Goal: Find specific page/section: Find specific page/section

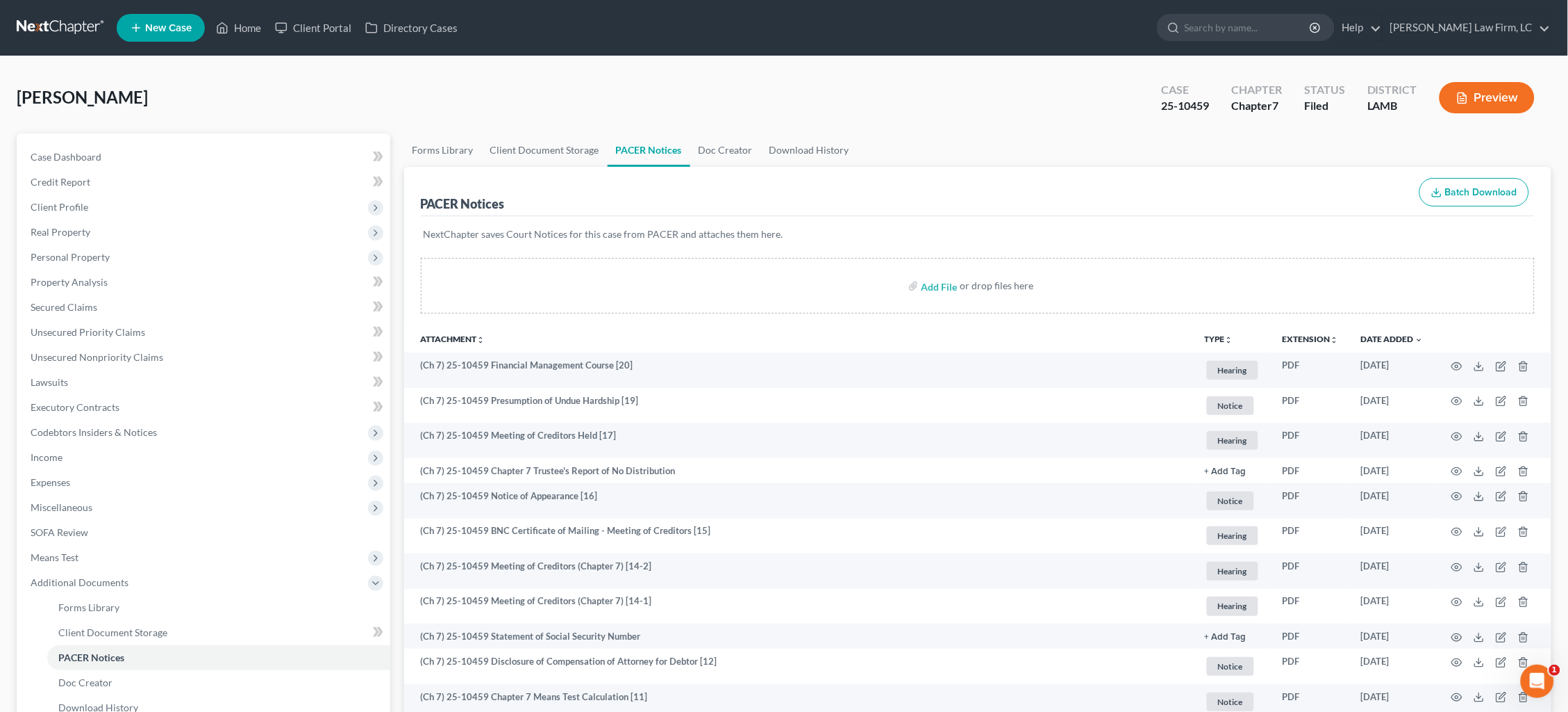
click at [59, 29] on link at bounding box center [62, 27] width 89 height 25
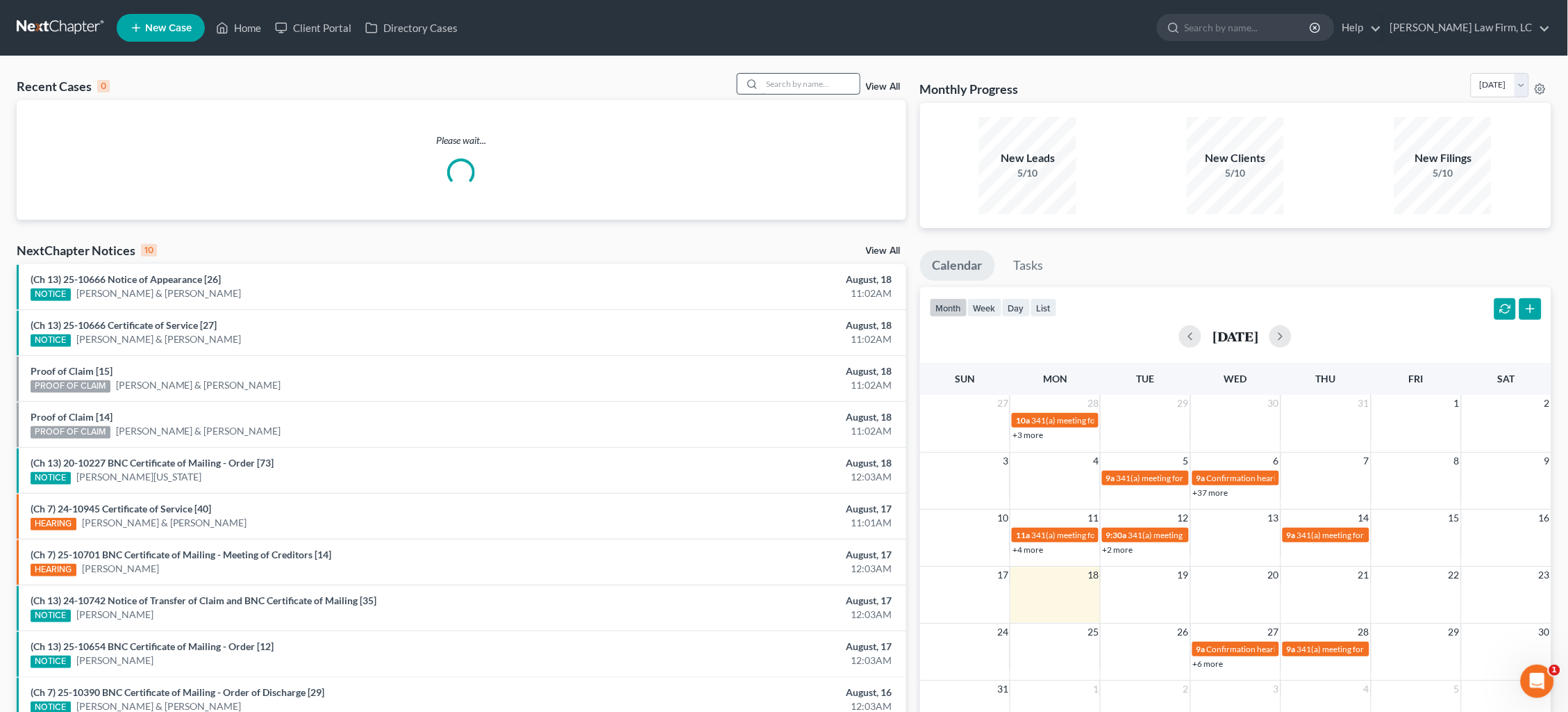
click at [787, 75] on input "search" at bounding box center [811, 83] width 97 height 20
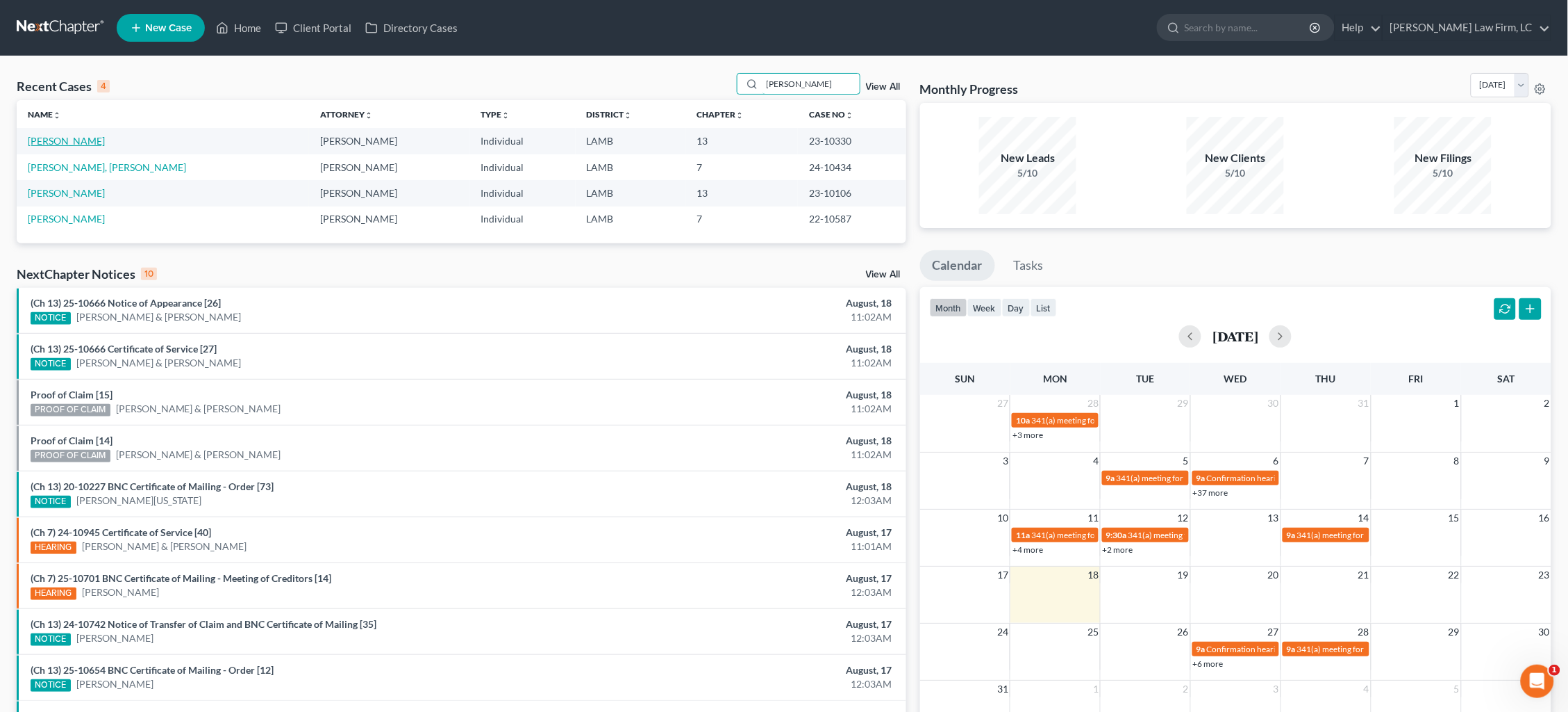
type input "Brumfield"
click at [68, 141] on link "Brumfield, Cedric" at bounding box center [65, 140] width 77 height 11
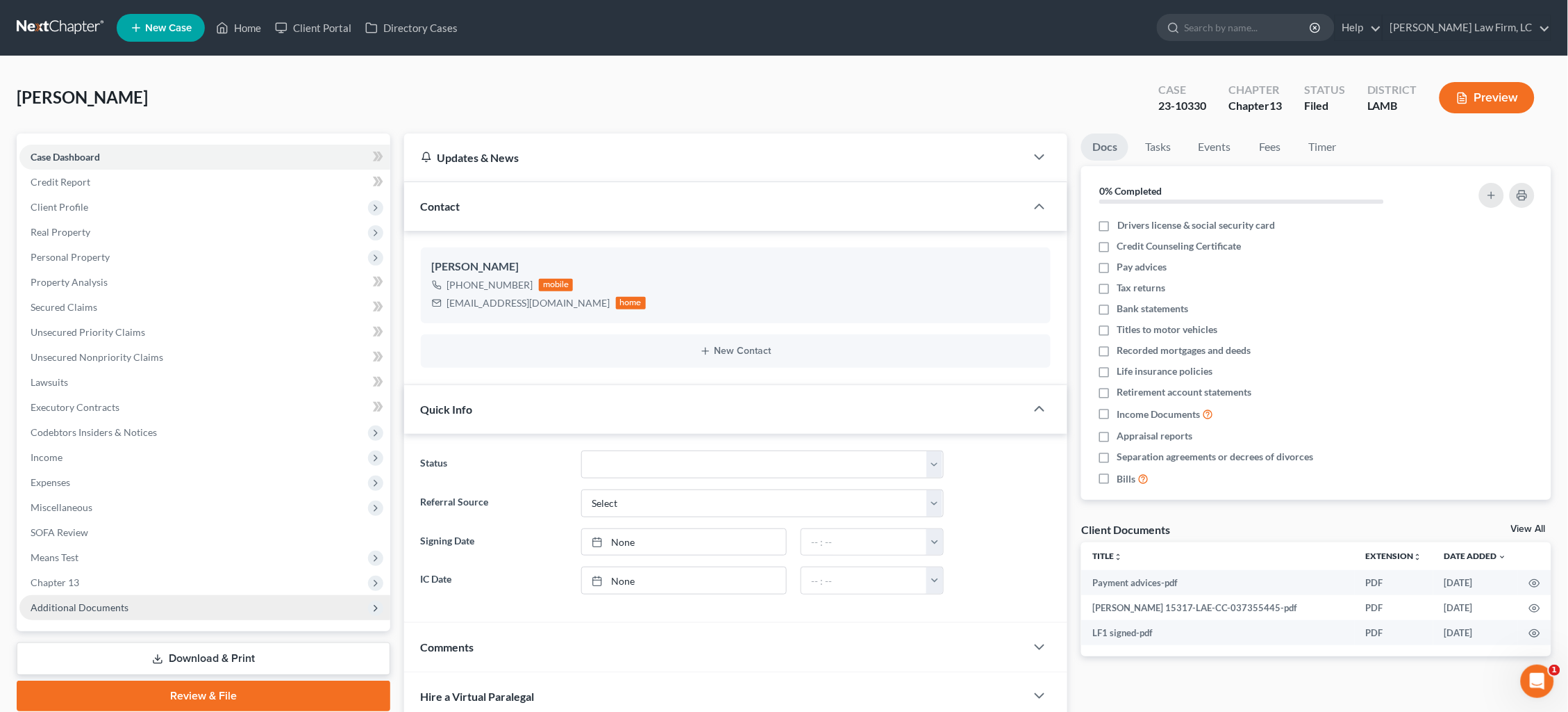
click at [220, 595] on span "Additional Documents" at bounding box center [205, 607] width 371 height 25
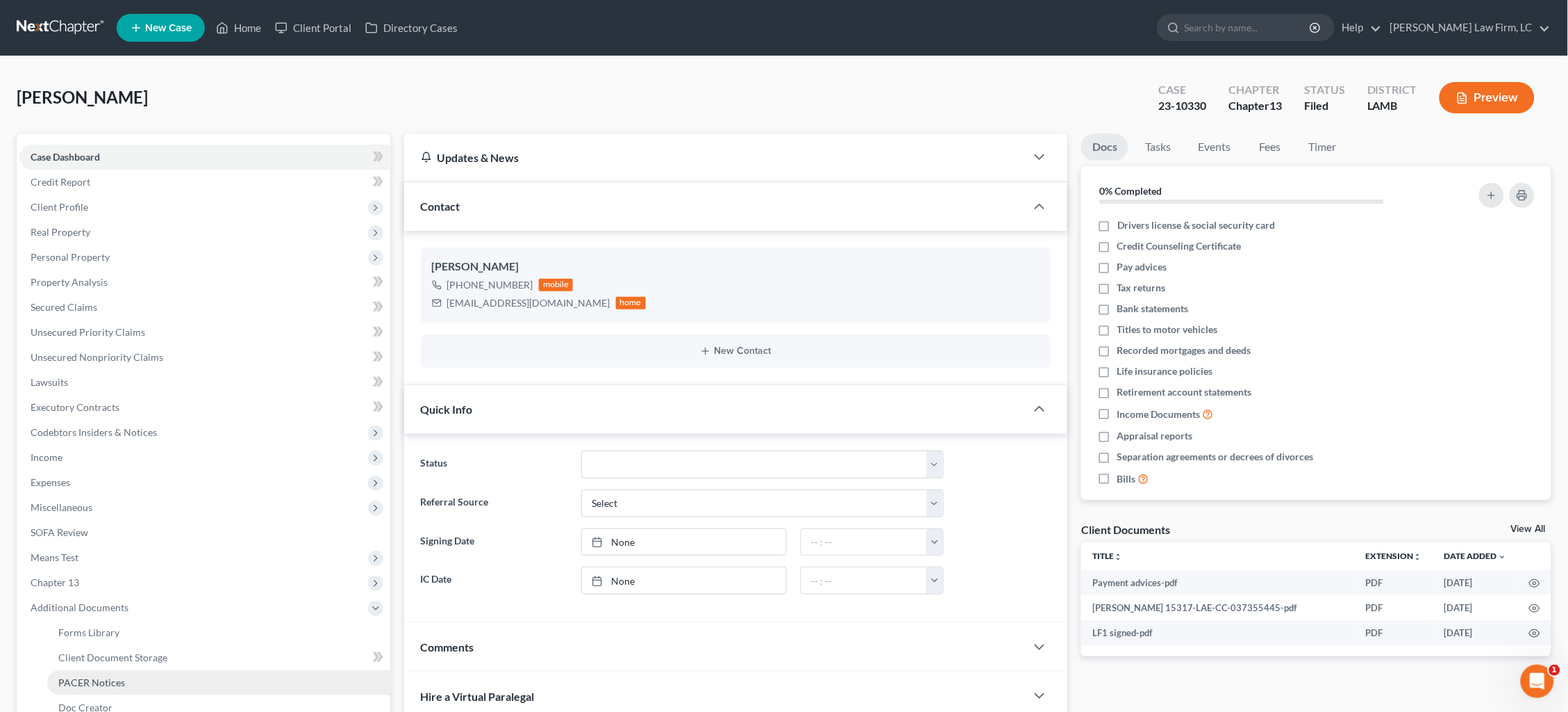
click at [177, 670] on link "PACER Notices" at bounding box center [219, 683] width 344 height 25
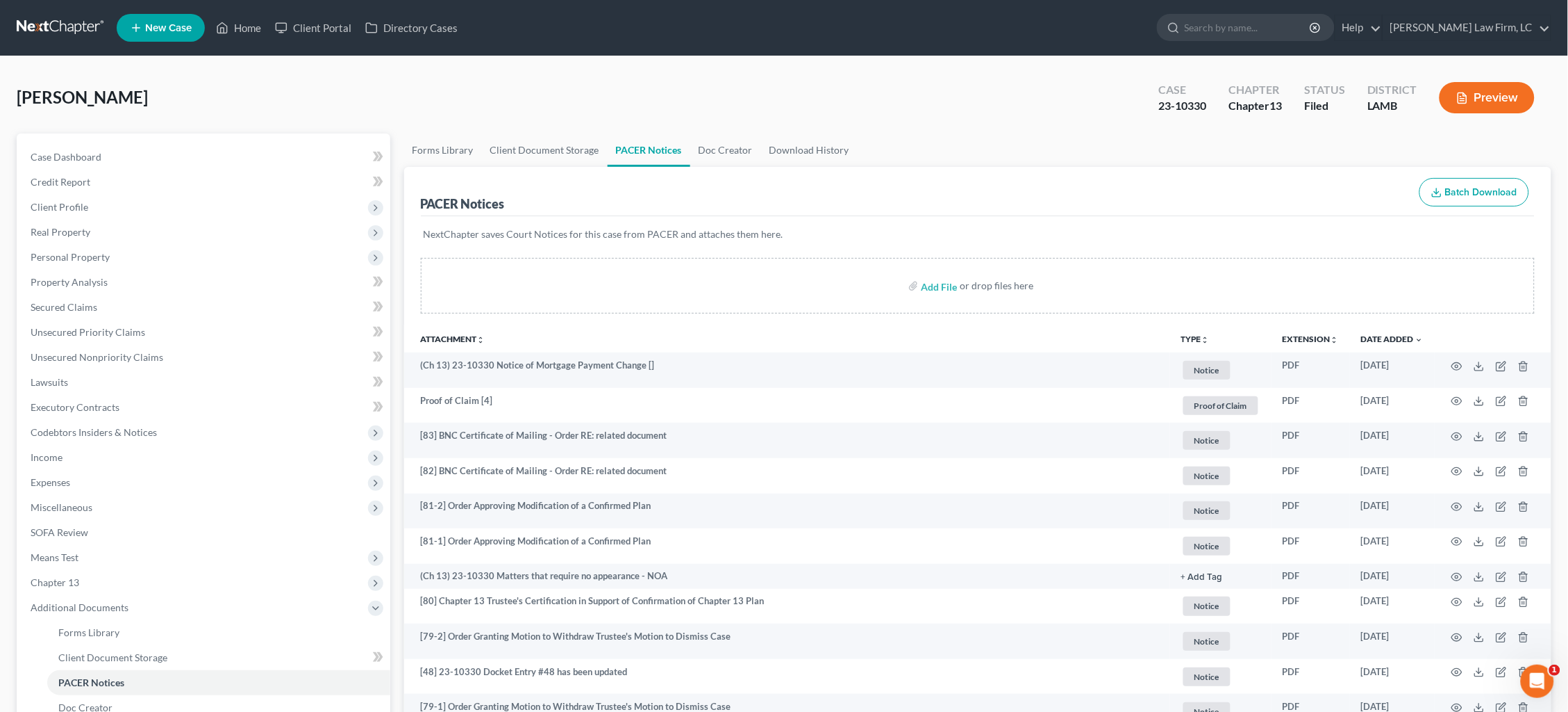
click at [62, 25] on link at bounding box center [62, 27] width 89 height 25
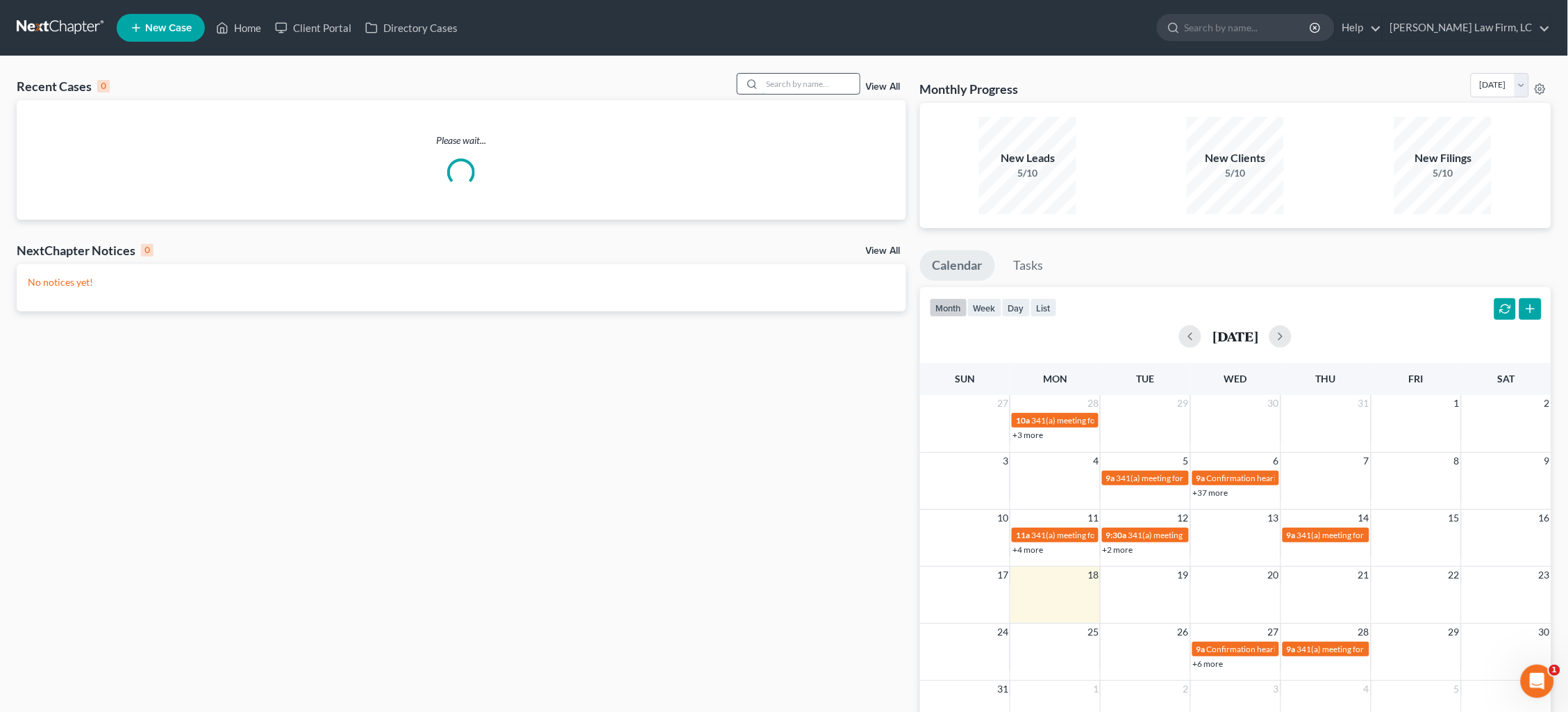
click at [771, 82] on input "search" at bounding box center [811, 83] width 97 height 20
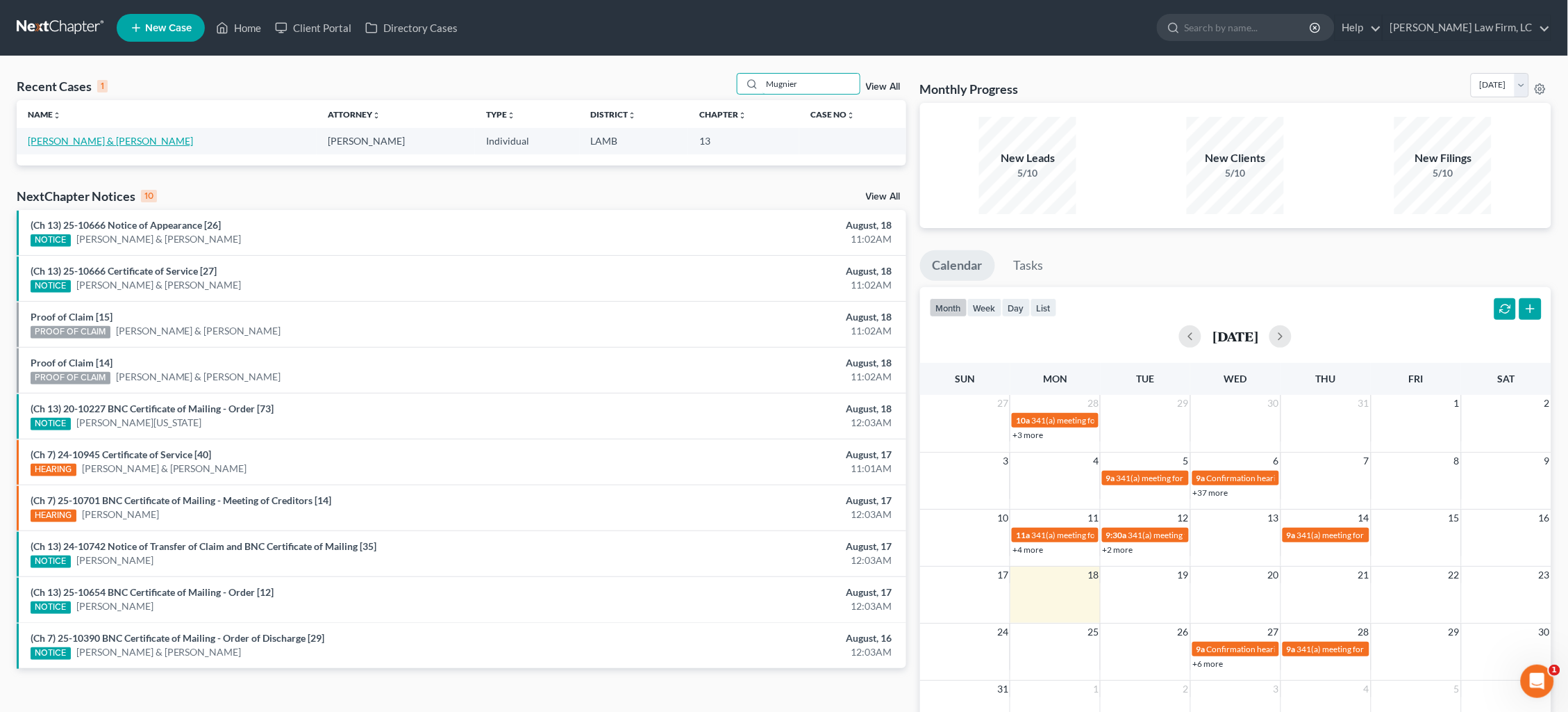
type input "Mugnier"
click at [77, 142] on link "[PERSON_NAME] & [PERSON_NAME]" at bounding box center [110, 140] width 166 height 11
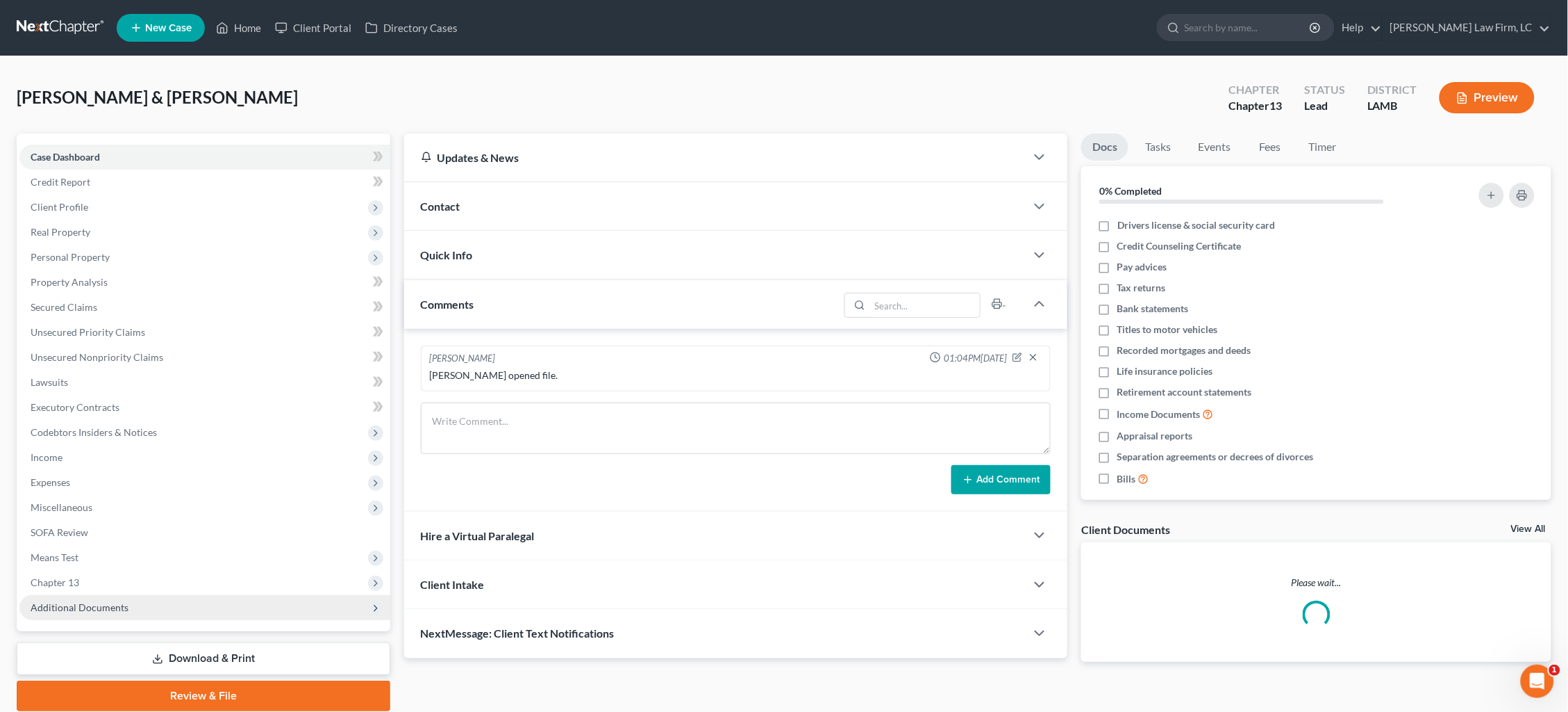
click at [123, 595] on span "Additional Documents" at bounding box center [205, 607] width 371 height 25
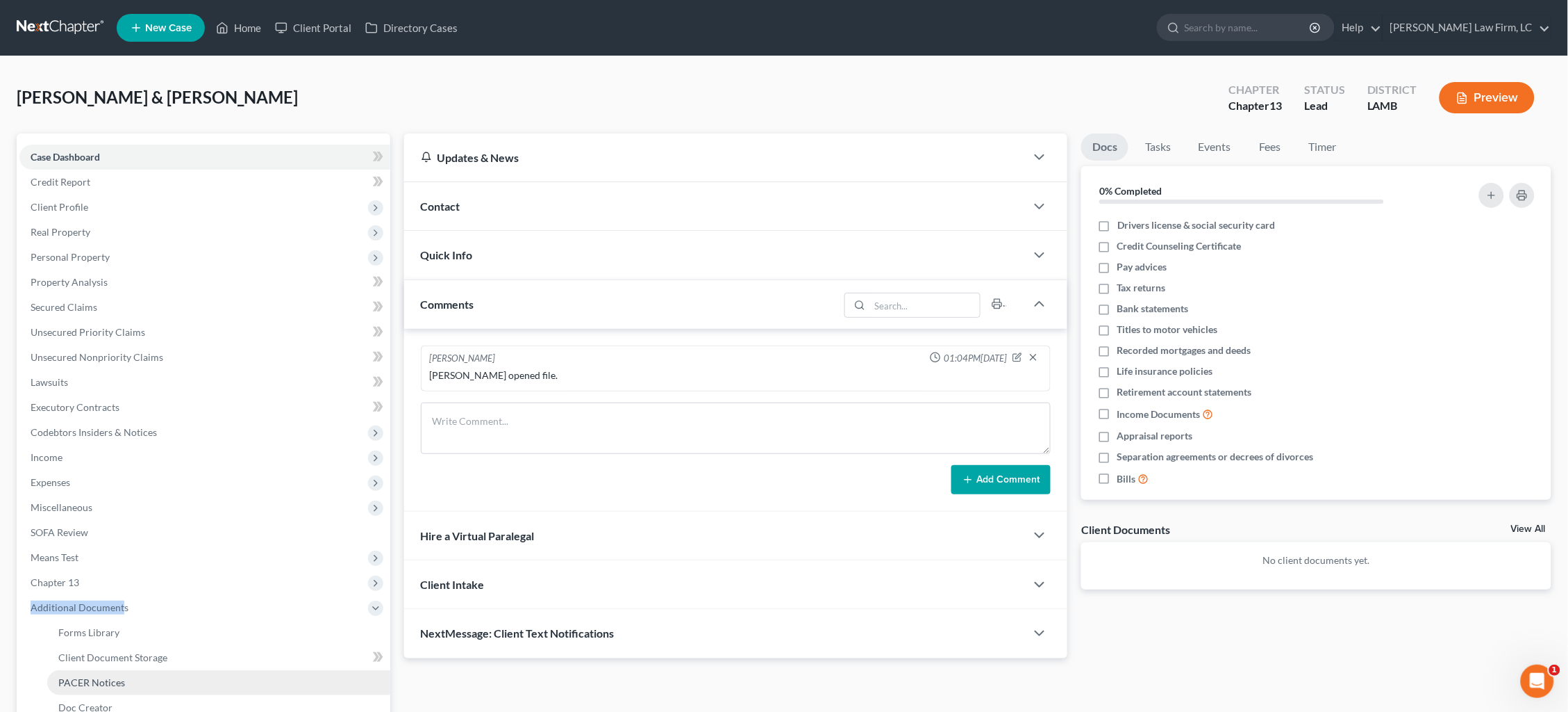
click at [115, 676] on span "PACER Notices" at bounding box center [92, 682] width 66 height 11
